Goal: Register for event/course

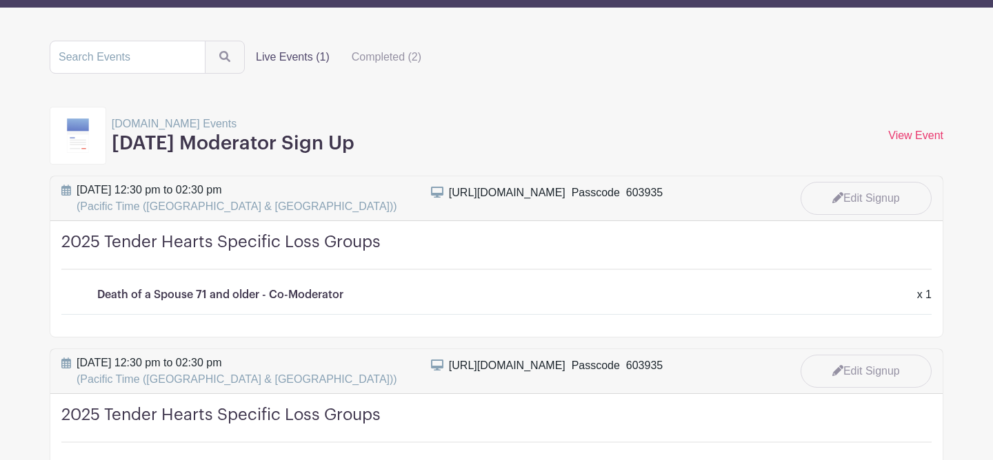
scroll to position [106, 0]
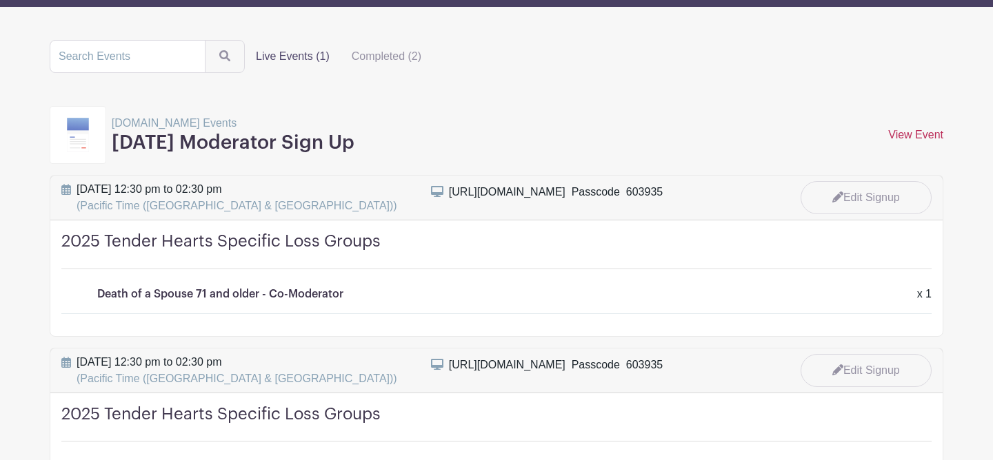
click at [897, 132] on link "View Event" at bounding box center [915, 135] width 55 height 12
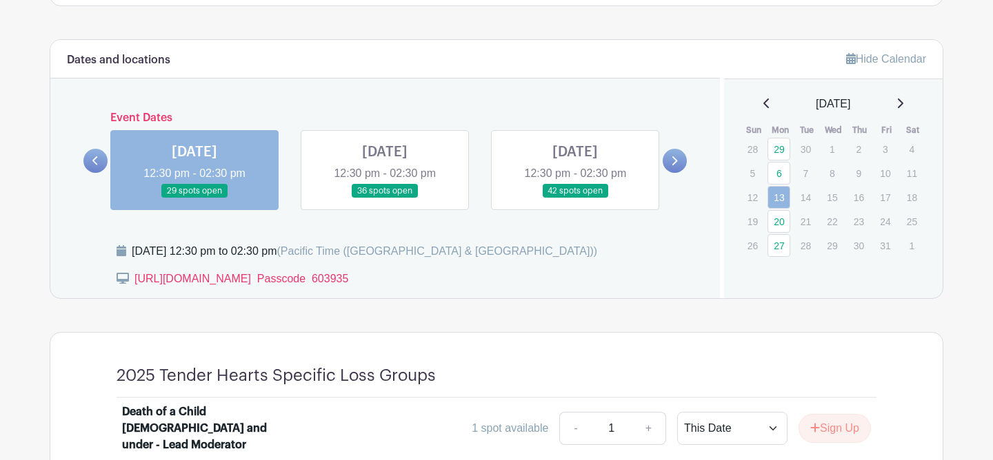
scroll to position [728, 0]
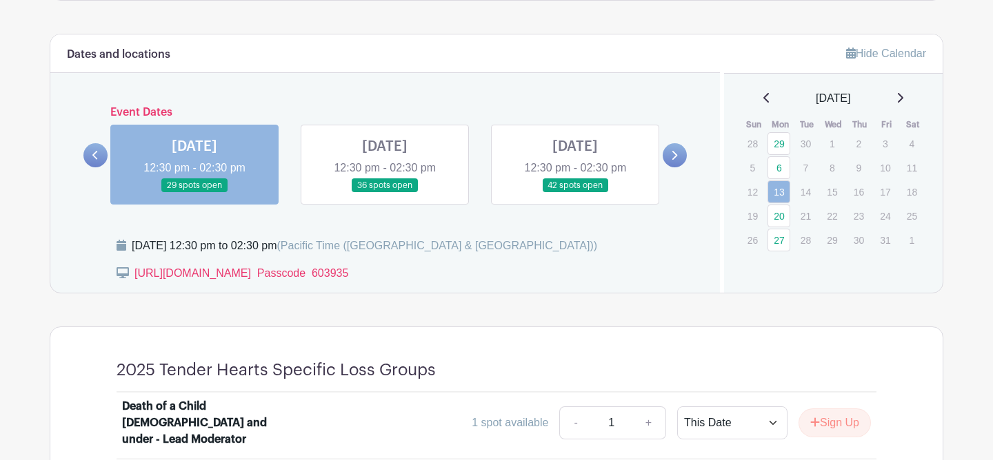
click at [385, 193] on link at bounding box center [385, 193] width 0 height 0
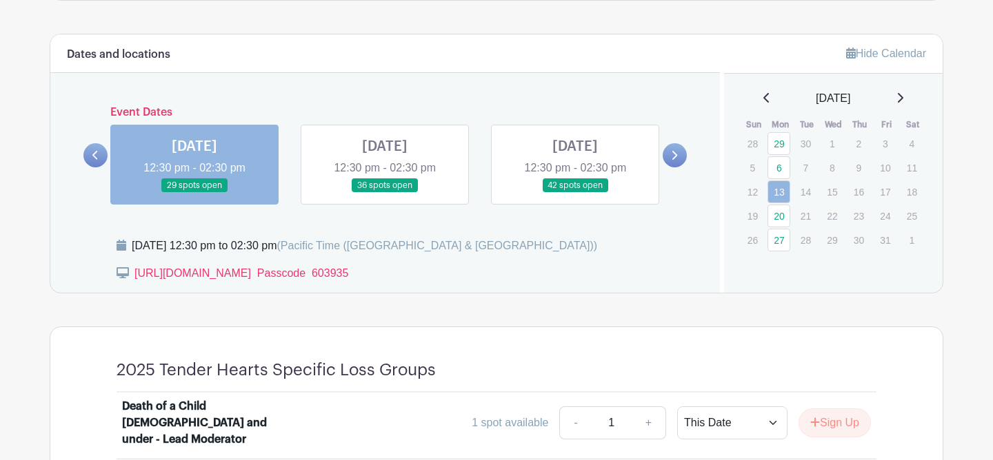
click at [385, 193] on link at bounding box center [385, 193] width 0 height 0
click at [675, 154] on icon at bounding box center [675, 155] width 6 height 9
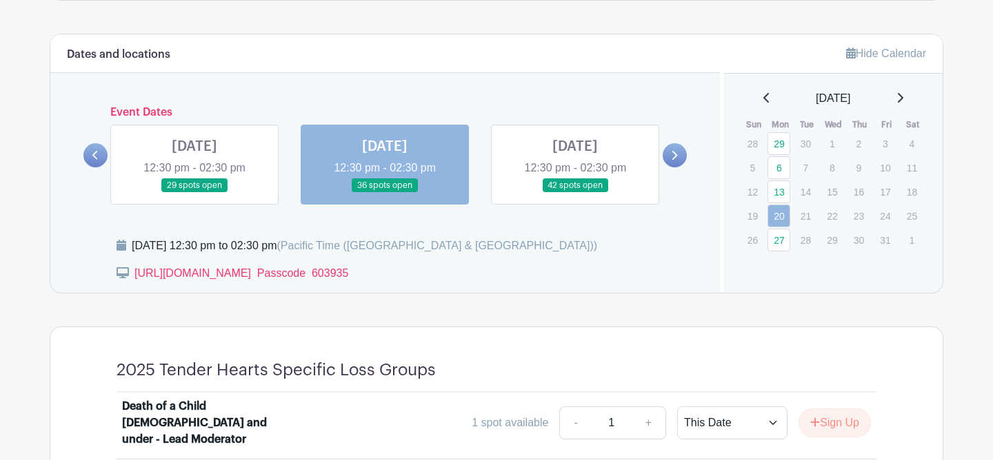
click at [99, 157] on link at bounding box center [95, 155] width 24 height 24
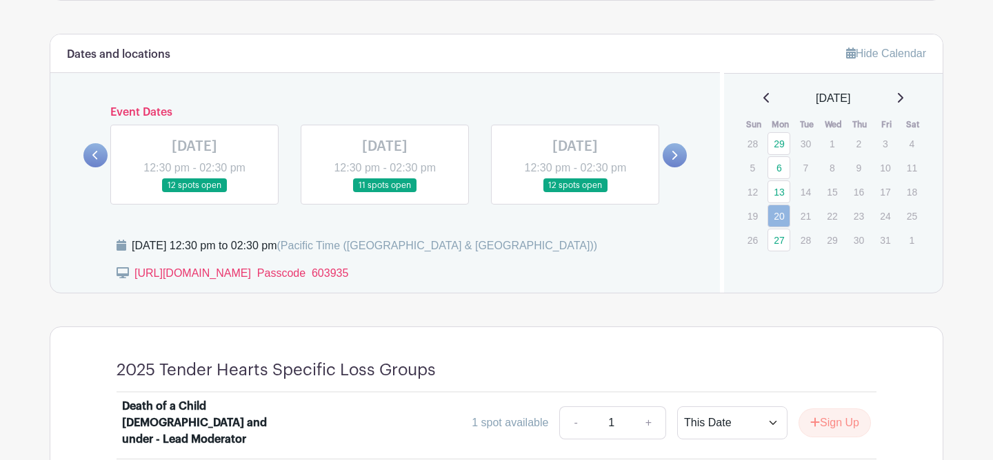
click at [669, 152] on link at bounding box center [674, 155] width 24 height 24
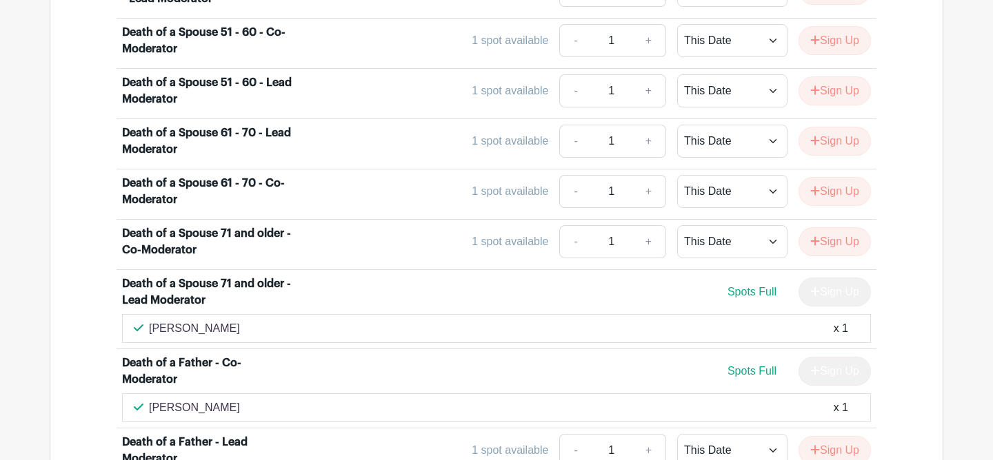
scroll to position [2057, 0]
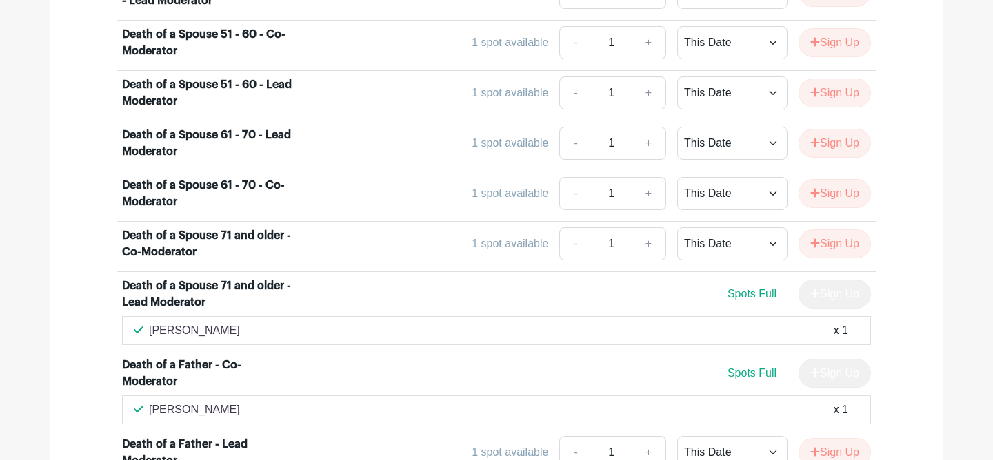
click at [260, 227] on div "Death of a Spouse 71 and older - Co-Moderator" at bounding box center [207, 243] width 171 height 33
click at [816, 230] on button "Sign Up" at bounding box center [834, 244] width 72 height 29
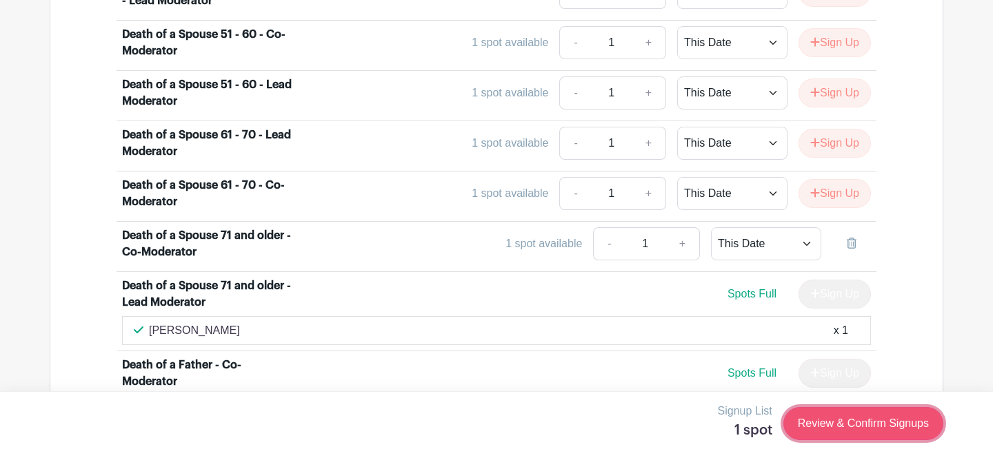
click at [798, 421] on link "Review & Confirm Signups" at bounding box center [863, 423] width 160 height 33
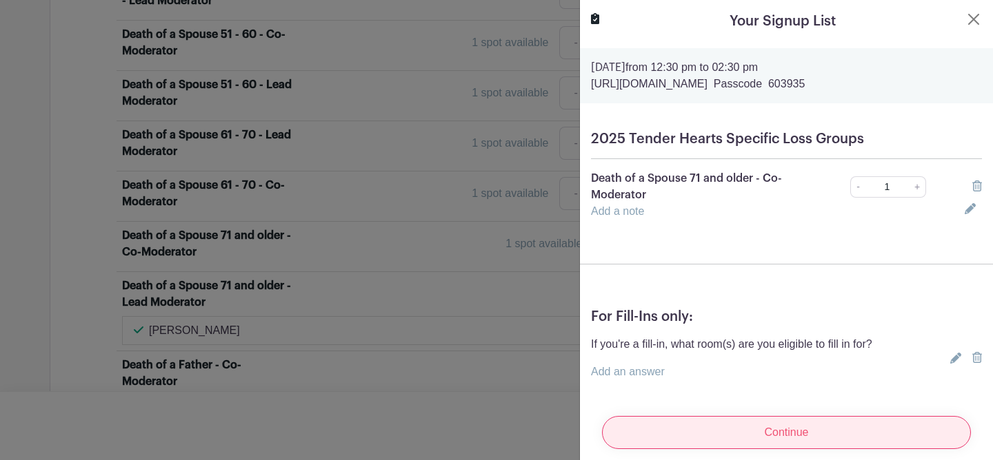
click at [769, 429] on input "Continue" at bounding box center [786, 432] width 369 height 33
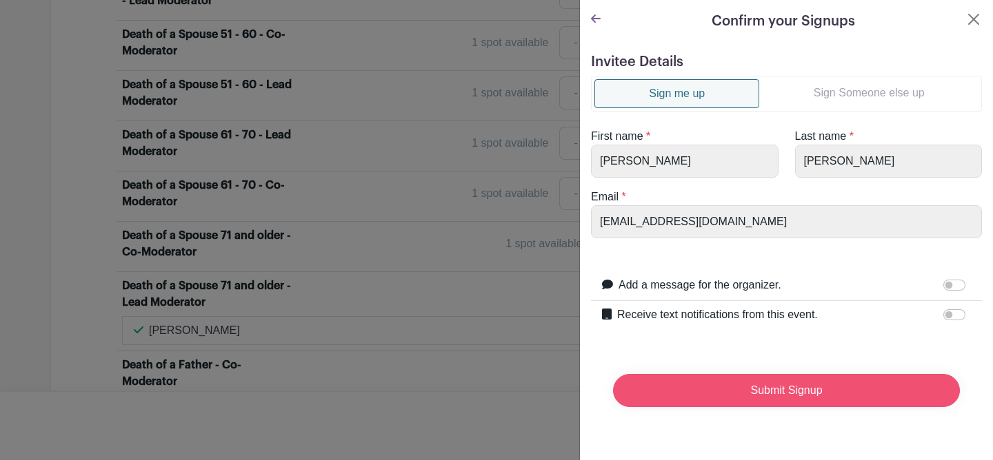
click at [764, 392] on input "Submit Signup" at bounding box center [786, 390] width 347 height 33
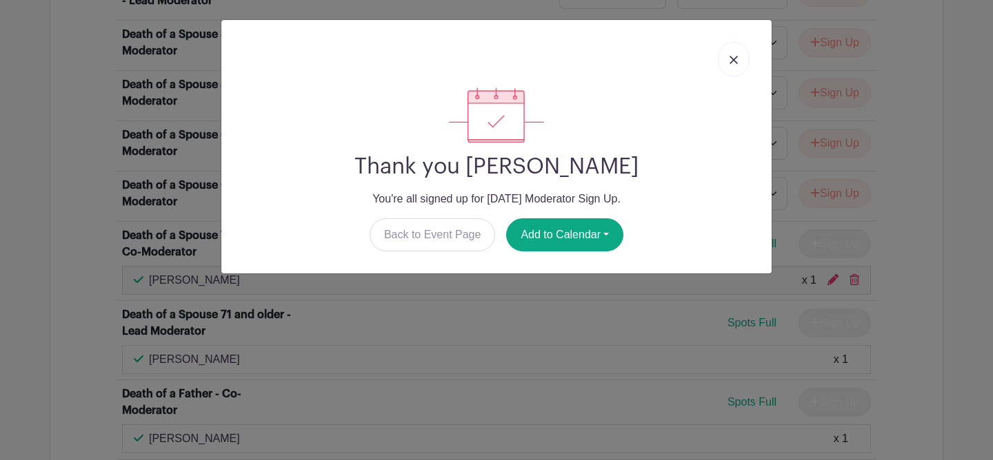
click at [730, 55] on link at bounding box center [734, 59] width 32 height 34
